Goal: Transaction & Acquisition: Book appointment/travel/reservation

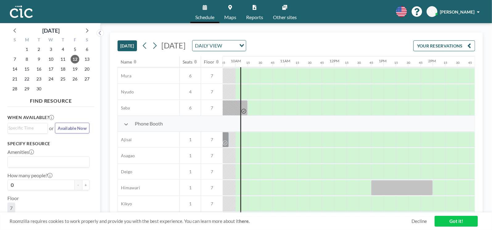
scroll to position [135, 481]
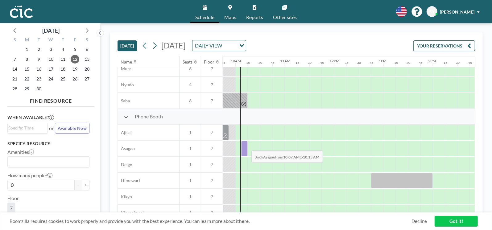
click at [247, 146] on div at bounding box center [244, 148] width 6 height 15
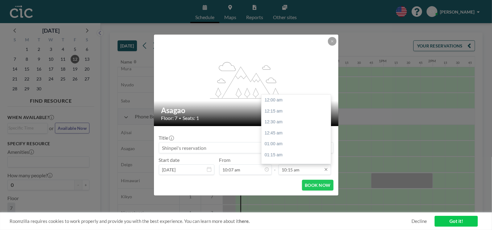
scroll to position [450, 0]
click at [306, 170] on input "10:15 am" at bounding box center [305, 170] width 52 height 10
click at [282, 113] on div "10:30 am" at bounding box center [298, 111] width 72 height 11
type input "10:30 am"
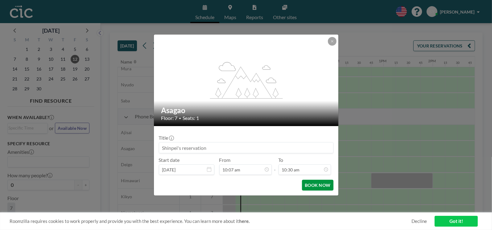
scroll to position [461, 0]
click at [311, 185] on button "BOOK NOW" at bounding box center [317, 185] width 31 height 11
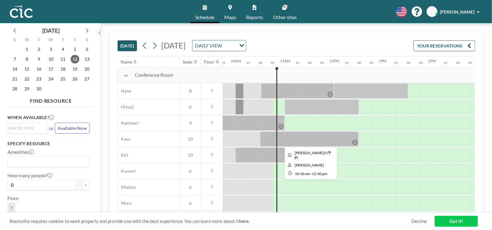
scroll to position [0, 488]
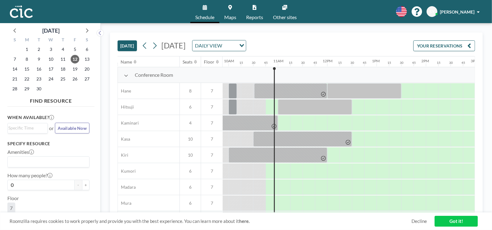
click at [269, 169] on div at bounding box center [272, 171] width 12 height 15
click at [271, 170] on div at bounding box center [272, 171] width 12 height 15
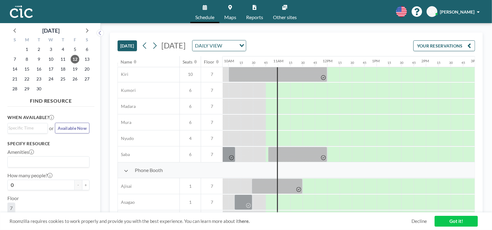
scroll to position [82, 488]
click at [284, 104] on div at bounding box center [284, 105] width 12 height 15
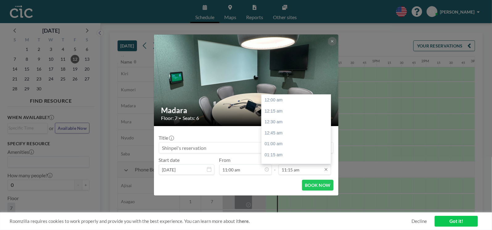
scroll to position [494, 0]
click at [298, 170] on input "11:15 am" at bounding box center [305, 170] width 52 height 10
click at [282, 136] on div "12:00 pm" at bounding box center [298, 133] width 72 height 11
type input "12:00 pm"
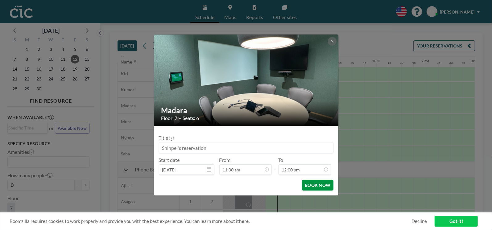
click at [320, 188] on button "BOOK NOW" at bounding box center [317, 185] width 31 height 11
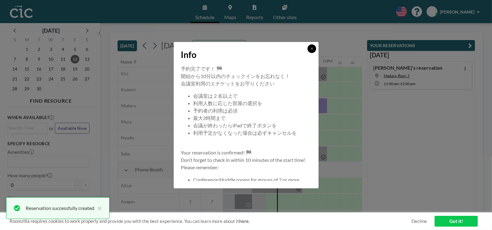
click at [314, 50] on icon at bounding box center [312, 49] width 4 height 4
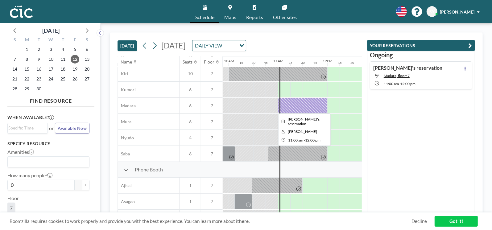
click at [301, 100] on div at bounding box center [302, 105] width 49 height 15
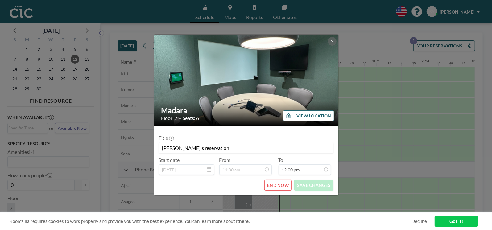
click at [278, 186] on button "END NOW" at bounding box center [278, 185] width 27 height 11
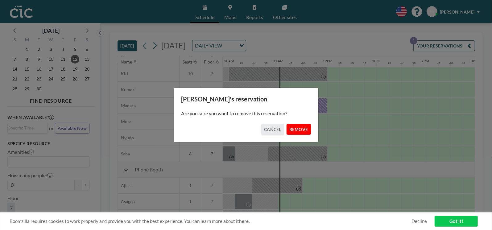
click at [296, 130] on button "REMOVE" at bounding box center [299, 129] width 24 height 11
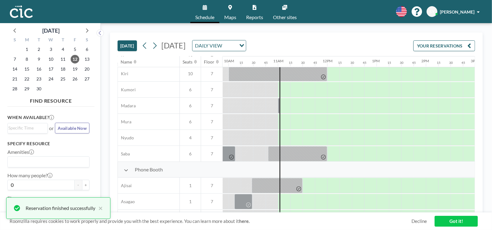
click at [296, 130] on div at bounding box center [297, 137] width 12 height 15
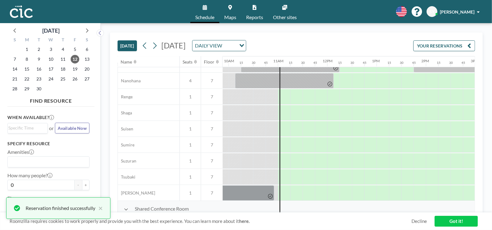
scroll to position [316, 488]
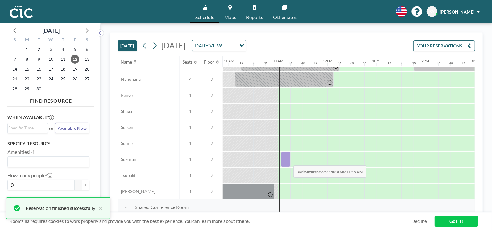
click at [289, 161] on div at bounding box center [285, 159] width 9 height 15
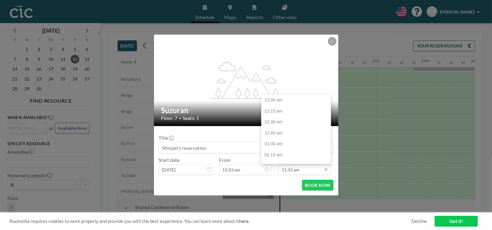
scroll to position [494, 0]
click at [307, 170] on input "11:15 am" at bounding box center [305, 170] width 52 height 10
click at [284, 137] on div "12:00 pm" at bounding box center [298, 133] width 72 height 11
type input "12:00 pm"
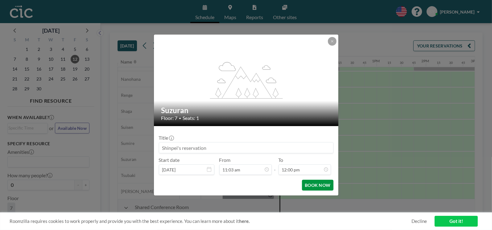
click at [311, 183] on button "BOOK NOW" at bounding box center [317, 185] width 31 height 11
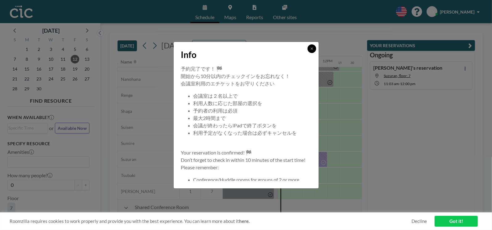
click at [312, 49] on icon at bounding box center [312, 49] width 4 height 4
